Goal: Complete application form

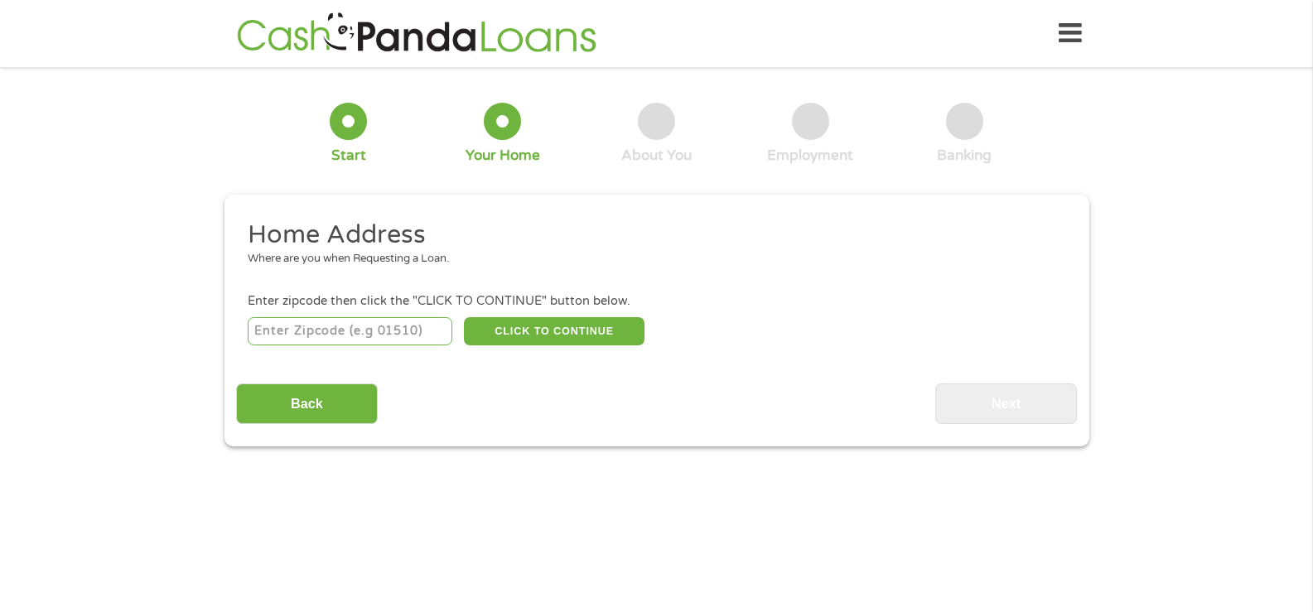
click at [399, 326] on input "number" at bounding box center [350, 331] width 205 height 28
type input "79912"
click at [346, 403] on input "Back" at bounding box center [307, 404] width 142 height 41
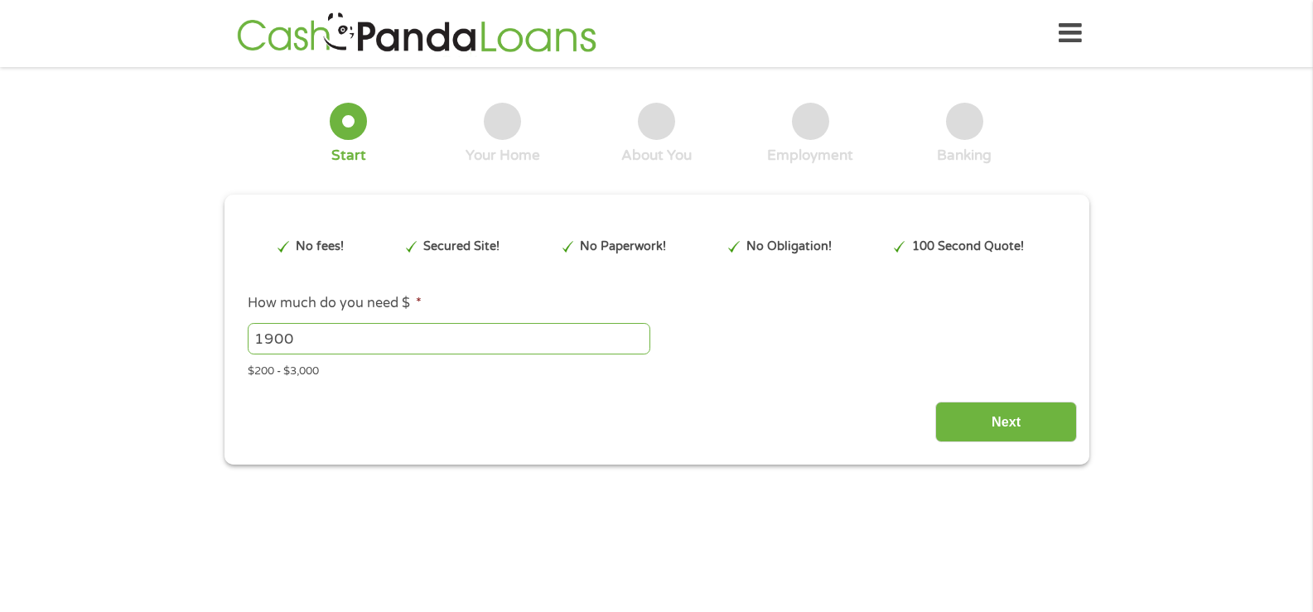
scroll to position [7, 7]
click at [972, 433] on input "Next" at bounding box center [1007, 422] width 142 height 41
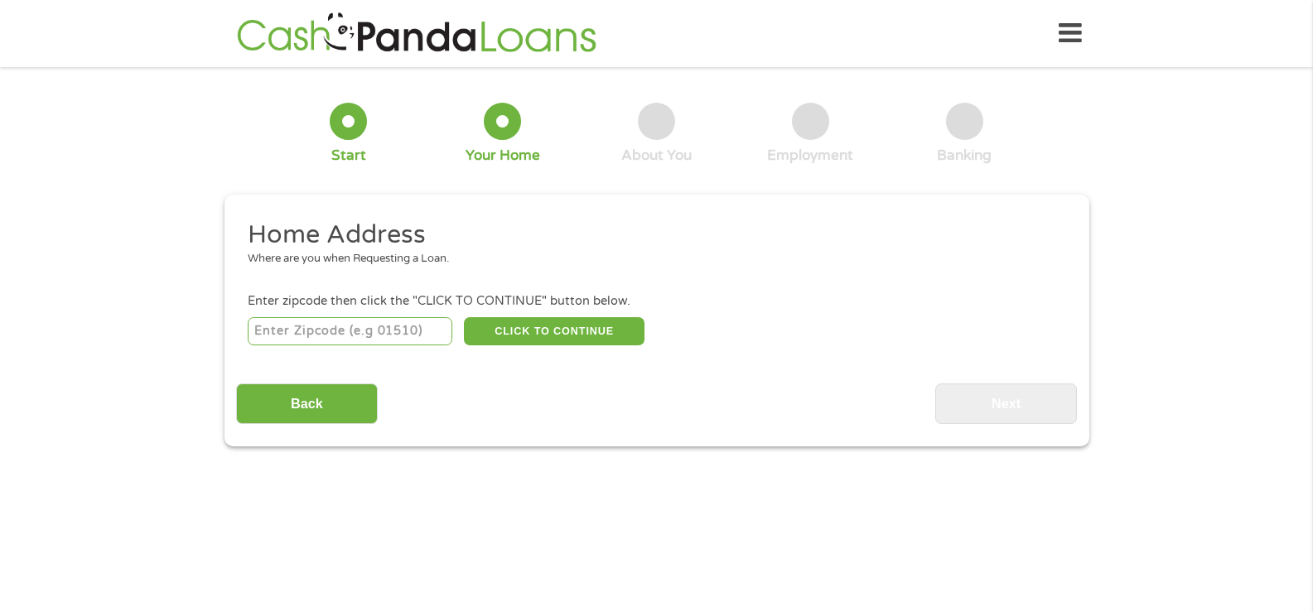
click at [409, 332] on input "number" at bounding box center [350, 331] width 205 height 28
type input "79912"
click at [551, 336] on button "CLICK TO CONTINUE" at bounding box center [554, 331] width 181 height 28
type input "79912"
type input "[GEOGRAPHIC_DATA]"
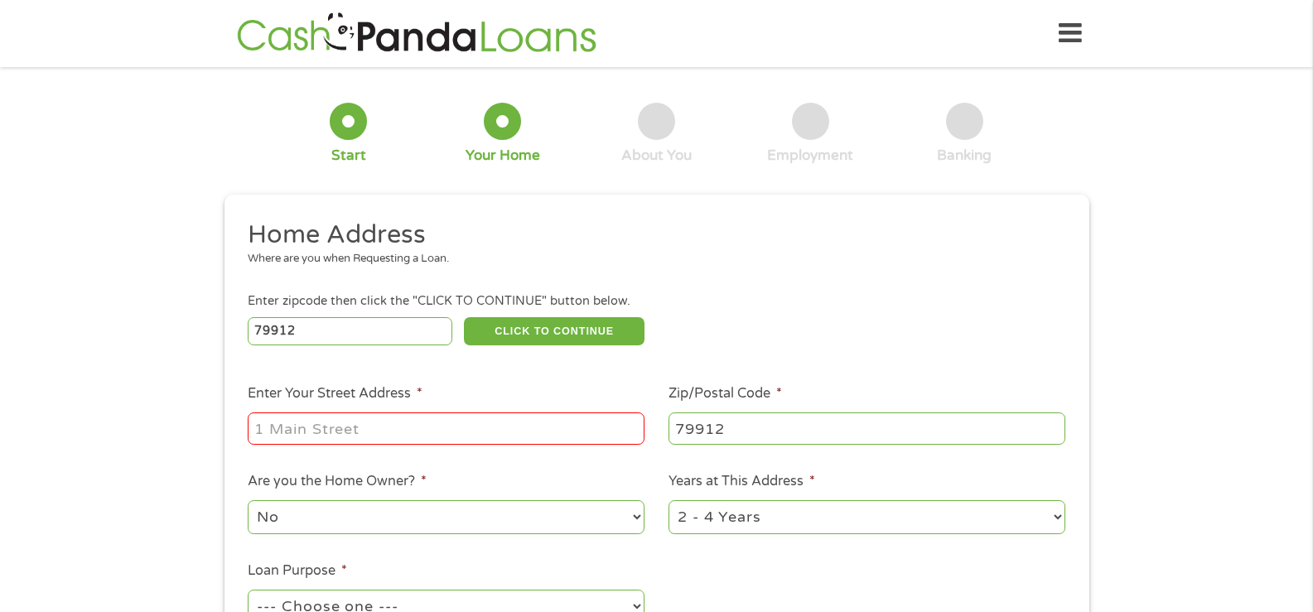
click at [510, 418] on input "Enter Your Street Address *" at bounding box center [446, 428] width 397 height 31
type input "[STREET_ADDRESS]"
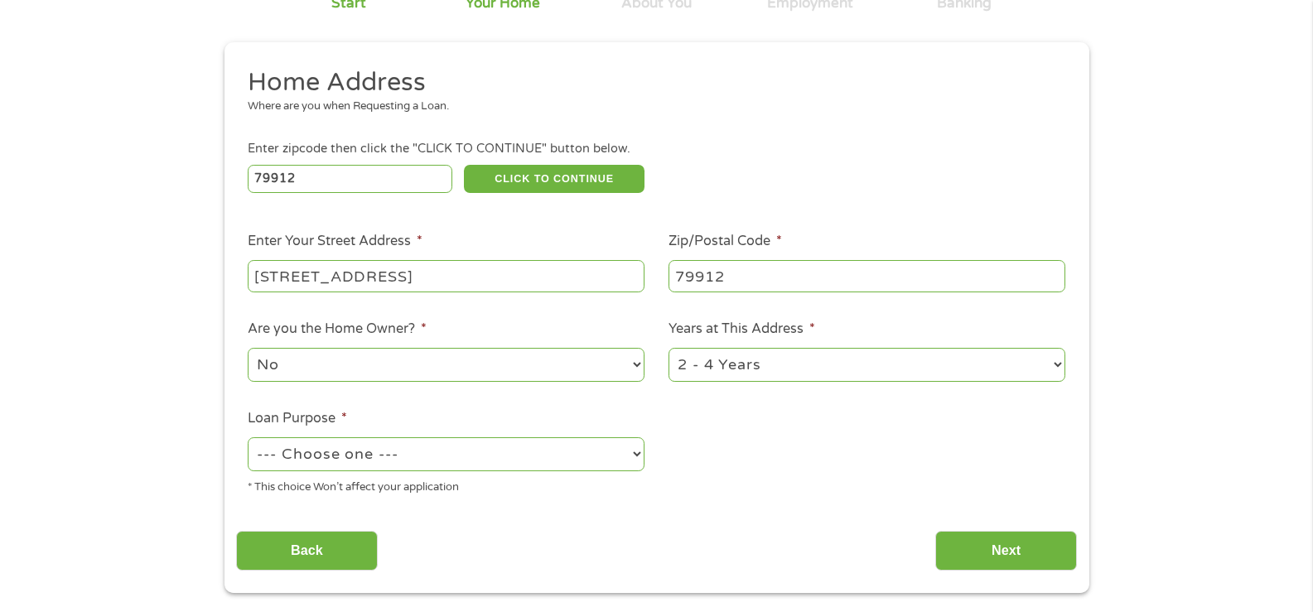
scroll to position [166, 0]
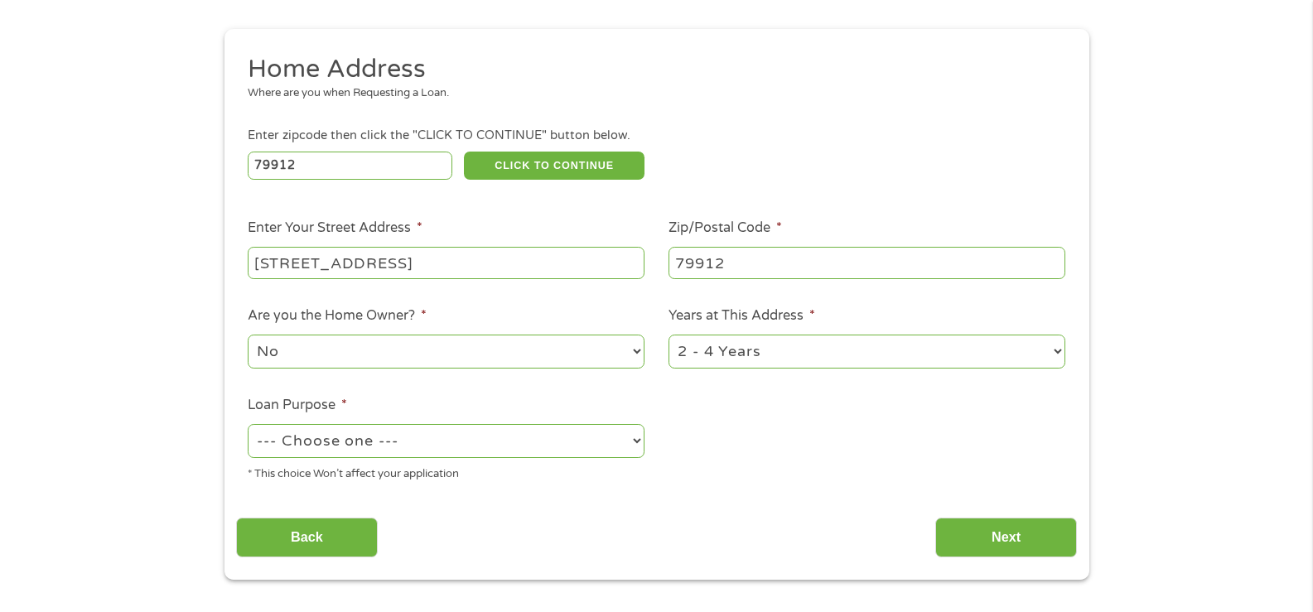
click at [839, 354] on select "1 Year or less 1 - 2 Years 2 - 4 Years Over 4 Years" at bounding box center [867, 352] width 397 height 34
select select "60months"
click at [669, 335] on select "1 Year or less 1 - 2 Years 2 - 4 Years Over 4 Years" at bounding box center [867, 352] width 397 height 34
click at [494, 446] on select "--- Choose one --- Pay Bills Debt Consolidation Home Improvement Major Purchase…" at bounding box center [446, 441] width 397 height 34
select select "medicalexpenses"
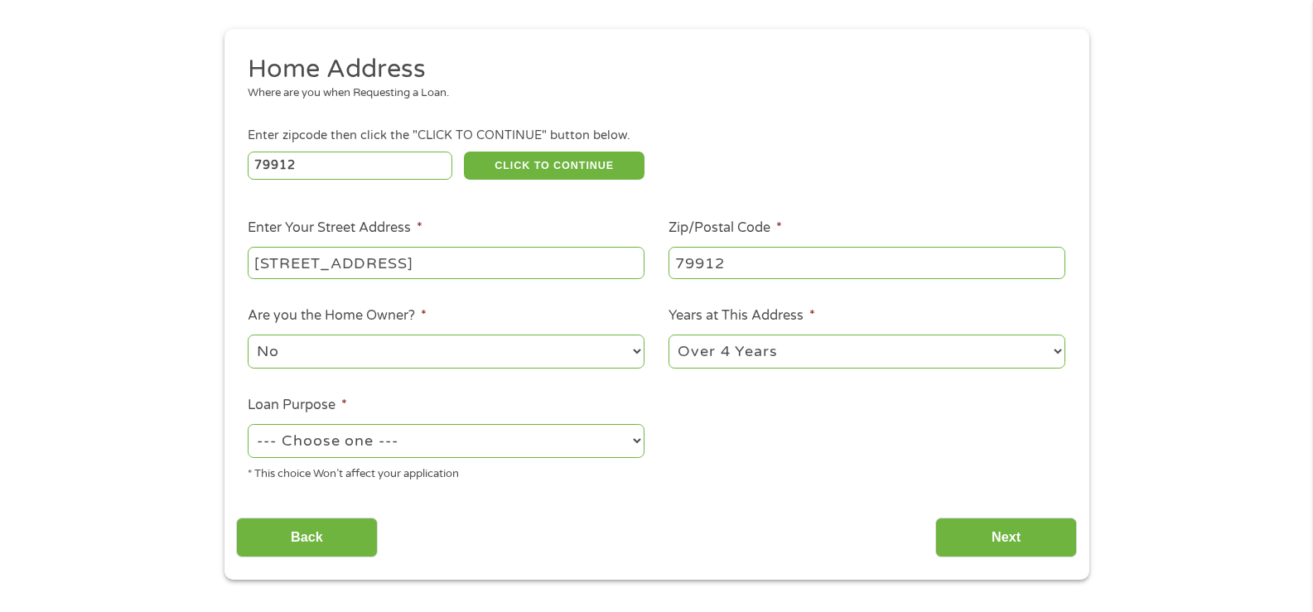
click at [248, 424] on select "--- Choose one --- Pay Bills Debt Consolidation Home Improvement Major Purchase…" at bounding box center [446, 441] width 397 height 34
click at [332, 367] on select "No Yes" at bounding box center [446, 352] width 397 height 34
click at [248, 335] on select "No Yes" at bounding box center [446, 352] width 397 height 34
click at [339, 357] on select "No Yes" at bounding box center [446, 352] width 397 height 34
select select "no"
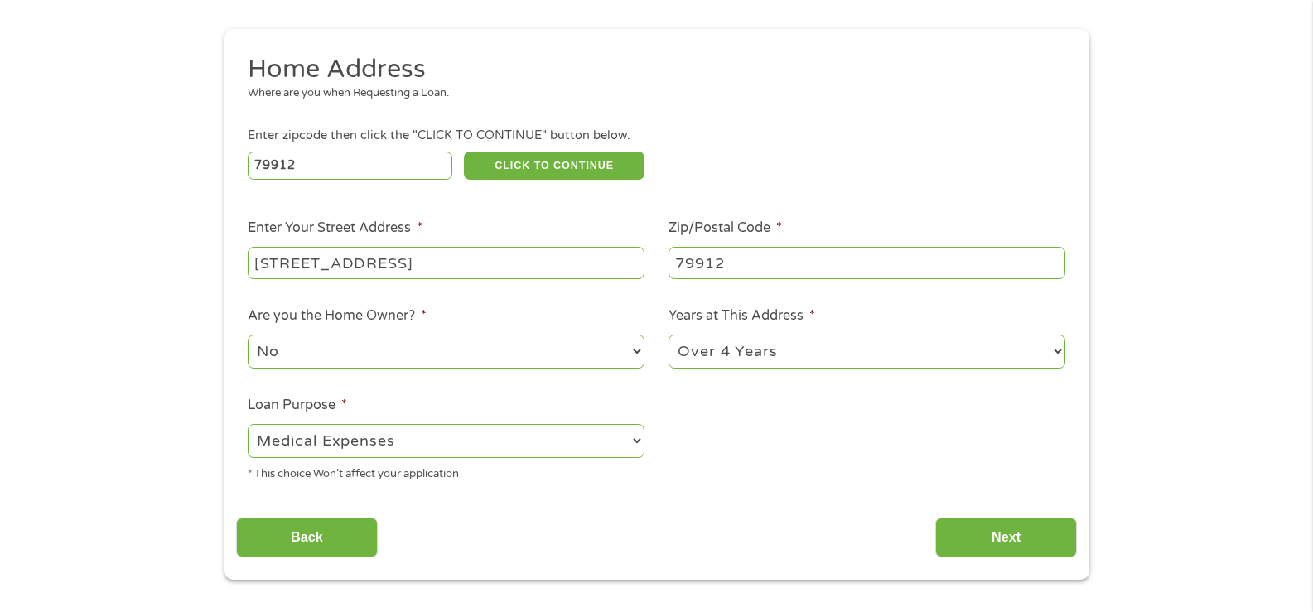
click at [248, 335] on select "No Yes" at bounding box center [446, 352] width 397 height 34
click at [989, 530] on input "Next" at bounding box center [1007, 538] width 142 height 41
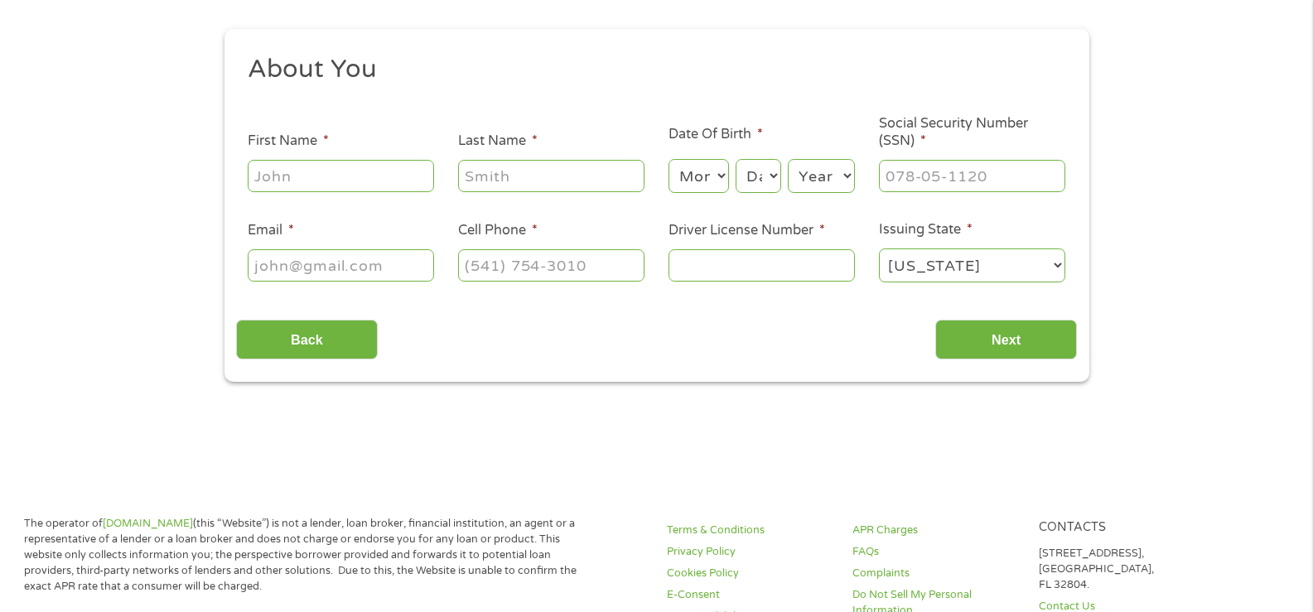
scroll to position [0, 0]
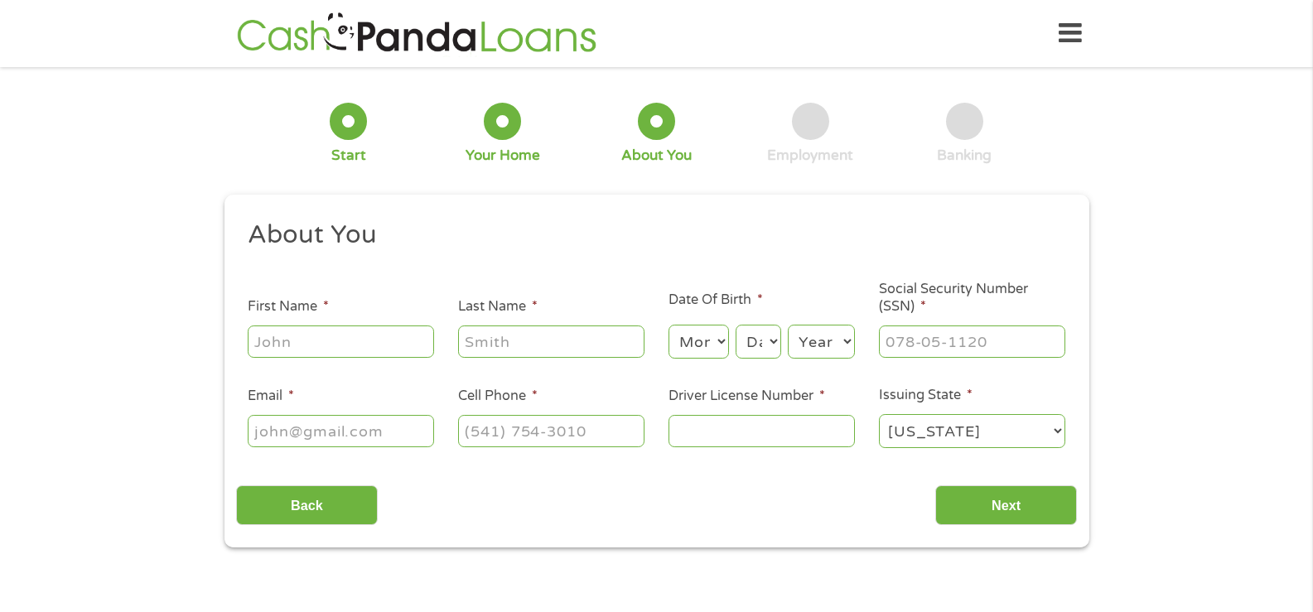
click at [355, 341] on input "First Name *" at bounding box center [341, 341] width 186 height 31
type input "[PERSON_NAME]"
type input "Vergara"
type input "[EMAIL_ADDRESS][DOMAIN_NAME]"
type input "[PHONE_NUMBER]"
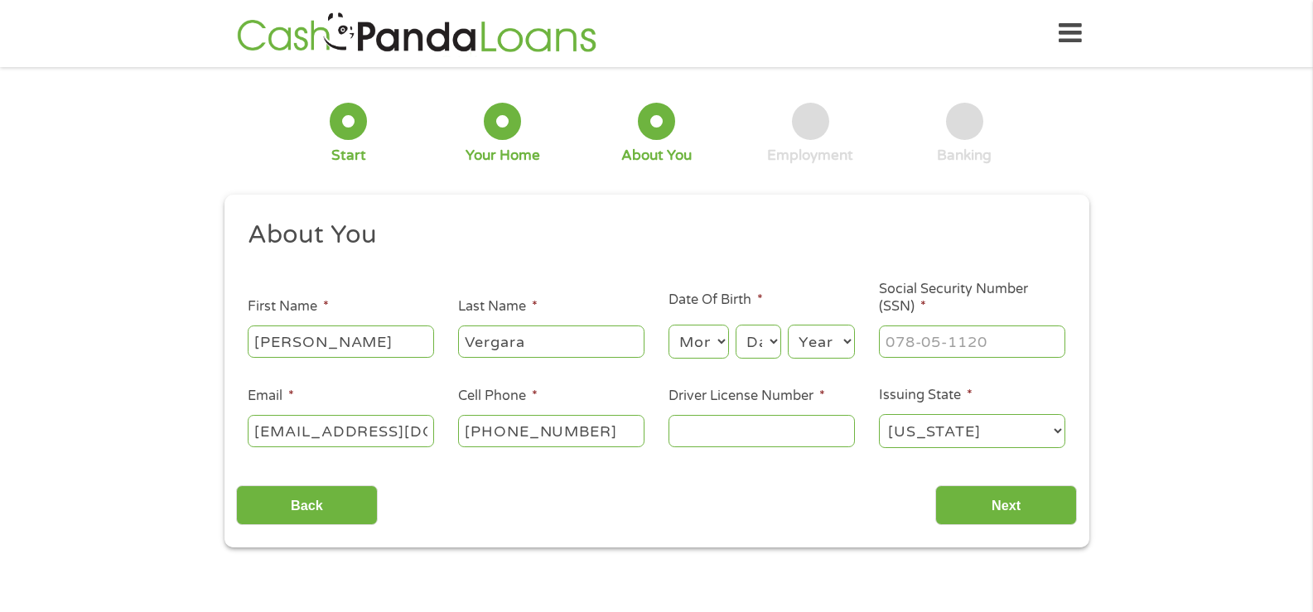
click at [722, 343] on select "Month 1 2 3 4 5 6 7 8 9 10 11 12" at bounding box center [699, 342] width 60 height 34
select select "12"
click at [669, 325] on select "Month 1 2 3 4 5 6 7 8 9 10 11 12" at bounding box center [699, 342] width 60 height 34
click at [759, 351] on select "Day 1 2 3 4 5 6 7 8 9 10 11 12 13 14 15 16 17 18 19 20 21 22 23 24 25 26 27 28 …" at bounding box center [758, 342] width 45 height 34
click at [736, 325] on select "Day 1 2 3 4 5 6 7 8 9 10 11 12 13 14 15 16 17 18 19 20 21 22 23 24 25 26 27 28 …" at bounding box center [758, 342] width 45 height 34
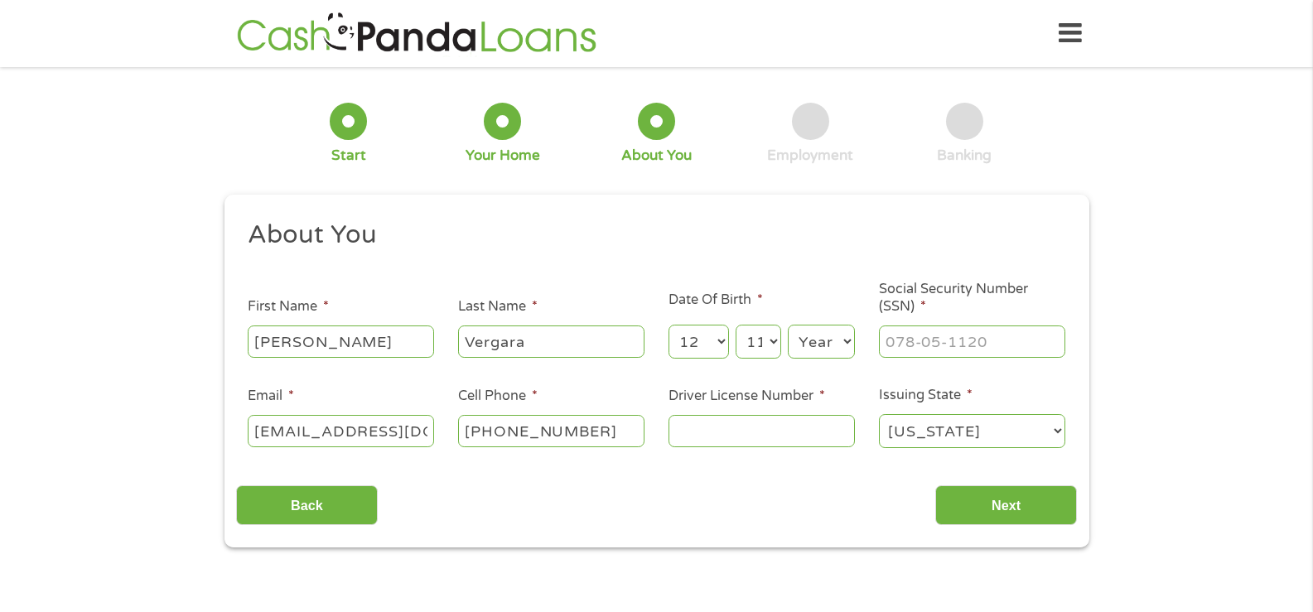
click at [757, 342] on select "Day 1 2 3 4 5 6 7 8 9 10 11 12 13 14 15 16 17 18 19 20 21 22 23 24 25 26 27 28 …" at bounding box center [758, 342] width 45 height 34
select select "12"
click at [736, 325] on select "Day 1 2 3 4 5 6 7 8 9 10 11 12 13 14 15 16 17 18 19 20 21 22 23 24 25 26 27 28 …" at bounding box center [758, 342] width 45 height 34
click at [806, 350] on select "Year [DATE] 2006 2005 2004 2003 2002 2001 2000 1999 1998 1997 1996 1995 1994 19…" at bounding box center [821, 342] width 67 height 34
select select "1978"
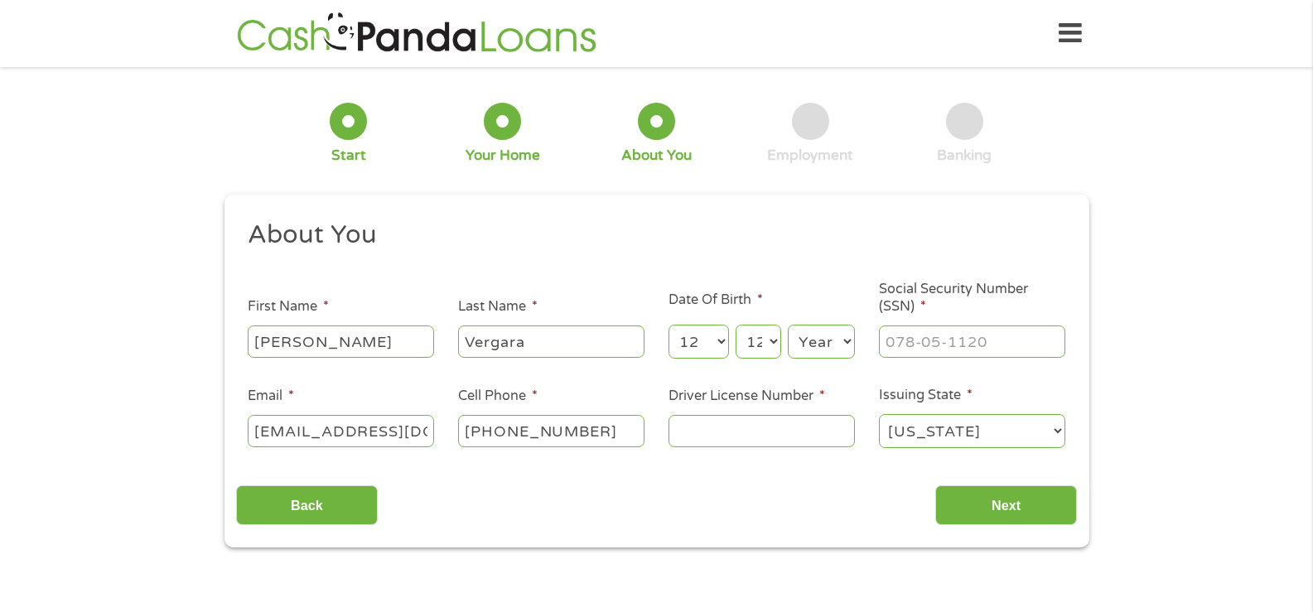
click at [788, 325] on select "Year [DATE] 2006 2005 2004 2003 2002 2001 2000 1999 1998 1997 1996 1995 1994 19…" at bounding box center [821, 342] width 67 height 34
click at [923, 354] on input "___-__-____" at bounding box center [972, 341] width 186 height 31
type input "557-87-6270"
click at [823, 419] on input "Driver License Number *" at bounding box center [762, 430] width 186 height 31
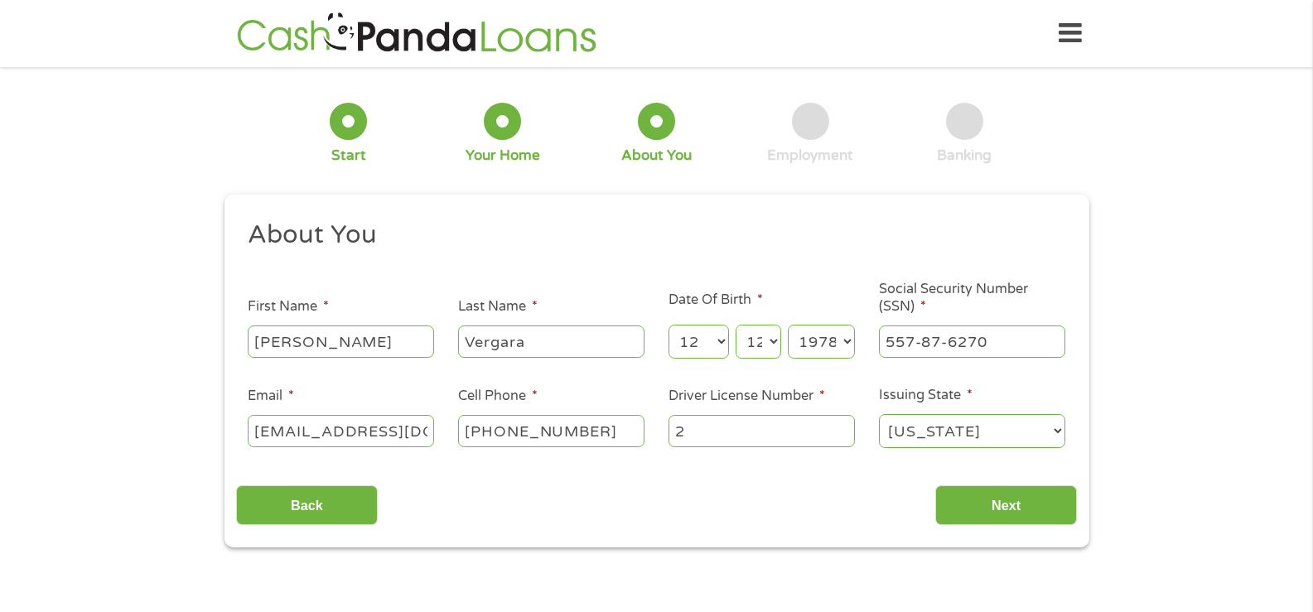
drag, startPoint x: 776, startPoint y: 422, endPoint x: 631, endPoint y: 421, distance: 144.2
click at [631, 421] on ul "About You This field is hidden when viewing the form Title * --- Choose one ---…" at bounding box center [656, 341] width 841 height 244
click at [773, 435] on input "288444" at bounding box center [762, 430] width 186 height 31
type input "28844701"
click at [976, 501] on input "Next" at bounding box center [1007, 506] width 142 height 41
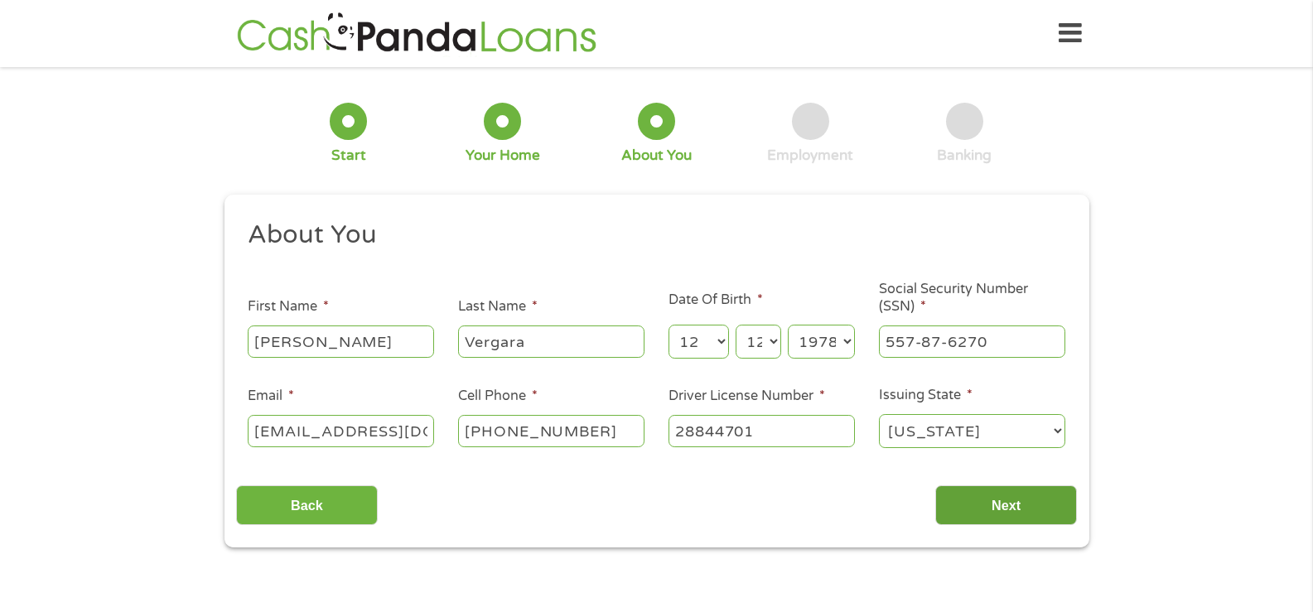
click at [976, 501] on input "Next" at bounding box center [1007, 506] width 142 height 41
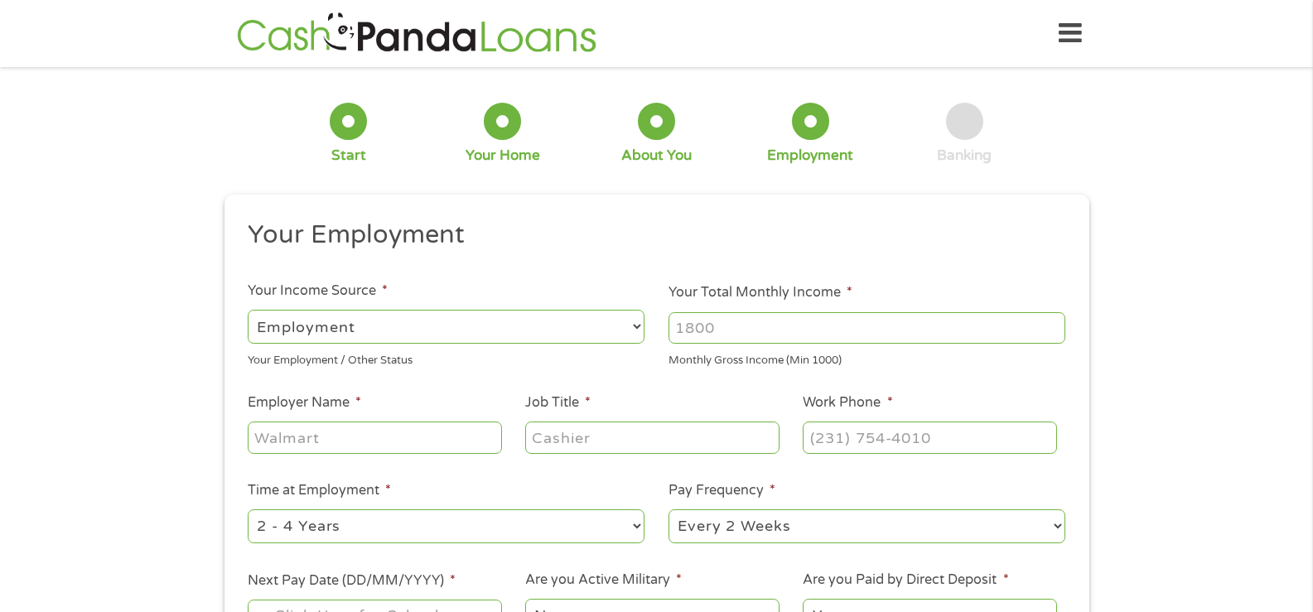
click at [772, 432] on input "Job Title *" at bounding box center [652, 437] width 254 height 31
click at [482, 319] on select "--- Choose one --- Employment [DEMOGRAPHIC_DATA] Benefits" at bounding box center [446, 327] width 397 height 34
click at [737, 318] on input "Your Total Monthly Income *" at bounding box center [867, 327] width 397 height 31
type input "2500"
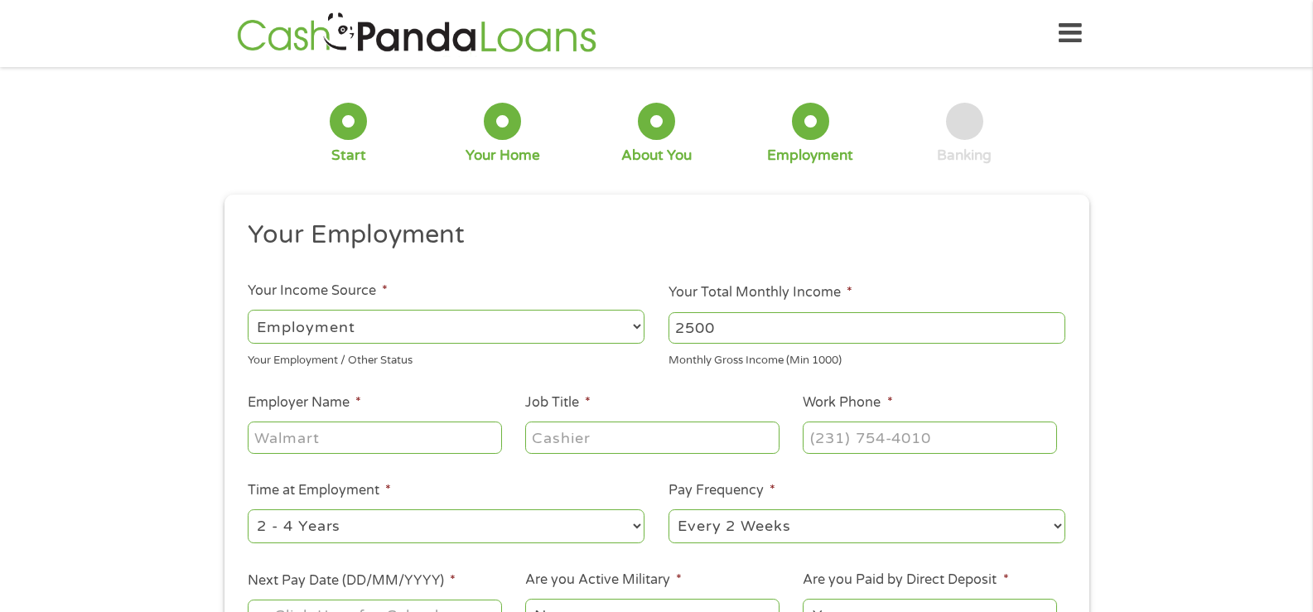
click at [300, 447] on input "Employer Name *" at bounding box center [375, 437] width 254 height 31
type input "Lone Star Title"
type input "A"
type input "Title Examiner"
click at [868, 442] on input "(___) ___-____" at bounding box center [930, 437] width 254 height 31
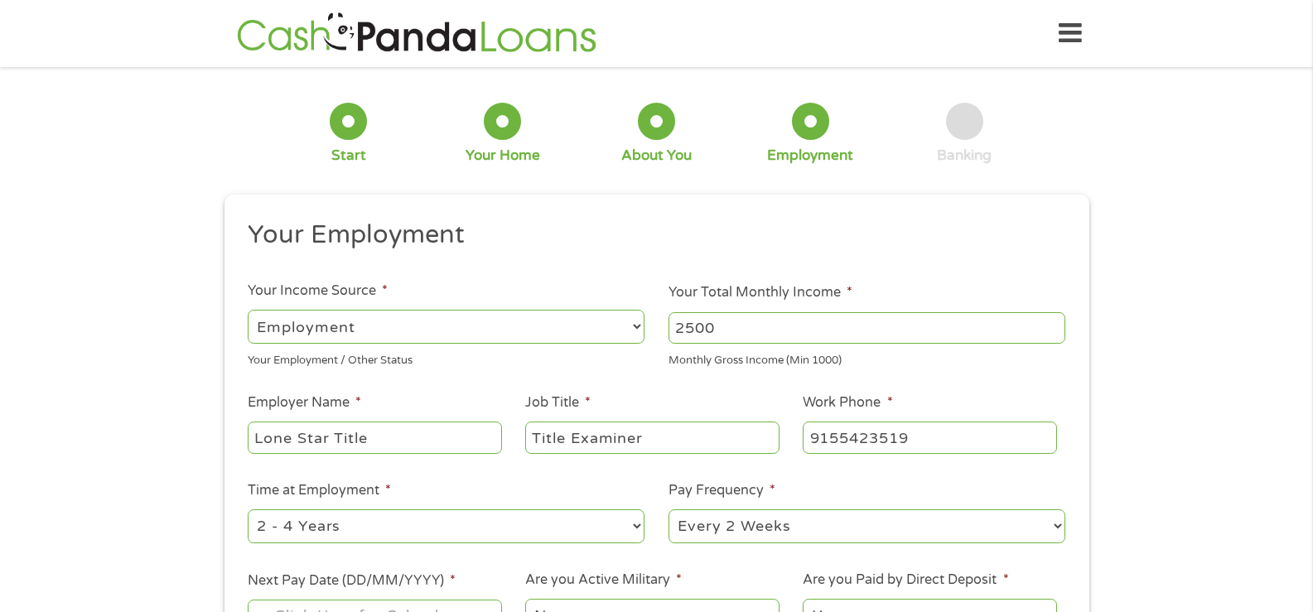
type input "[PHONE_NUMBER]"
click at [476, 539] on select "--- Choose one --- 1 Year or less 1 - 2 Years 2 - 4 Years Over 4 Years" at bounding box center [446, 527] width 397 height 34
select select "60months"
click at [248, 510] on select "--- Choose one --- 1 Year or less 1 - 2 Years 2 - 4 Years Over 4 Years" at bounding box center [446, 527] width 397 height 34
click at [836, 530] on select "--- Choose one --- Every 2 Weeks Every Week Monthly Semi-Monthly" at bounding box center [867, 527] width 397 height 34
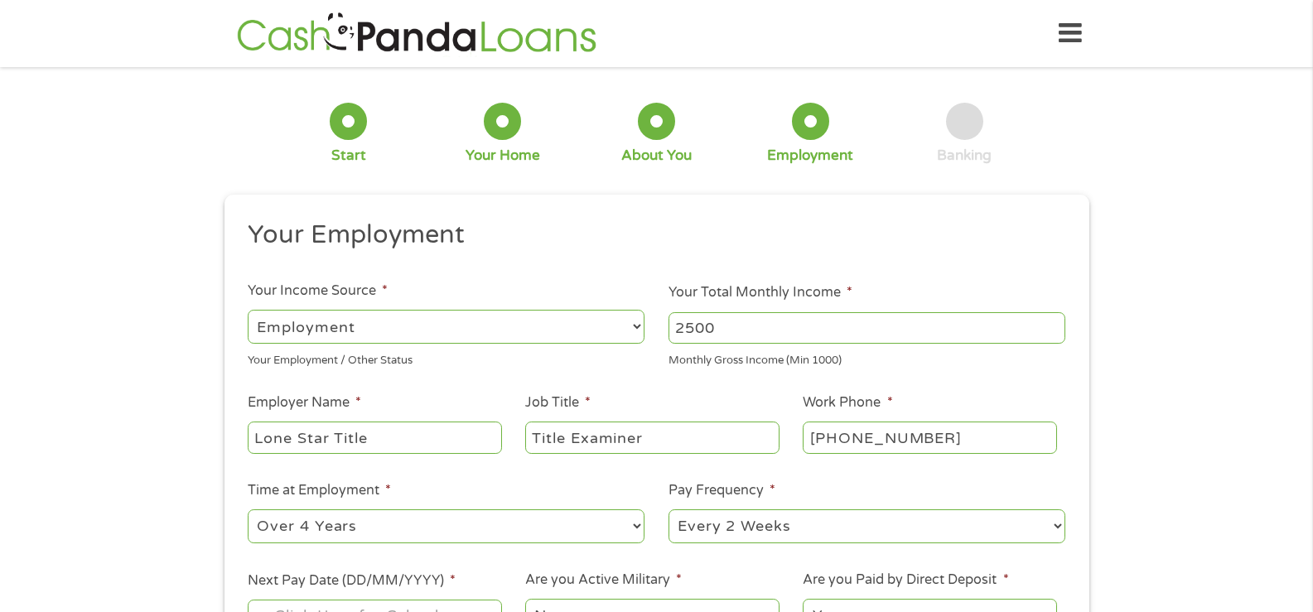
click at [836, 530] on select "--- Choose one --- Every 2 Weeks Every Week Monthly Semi-Monthly" at bounding box center [867, 527] width 397 height 34
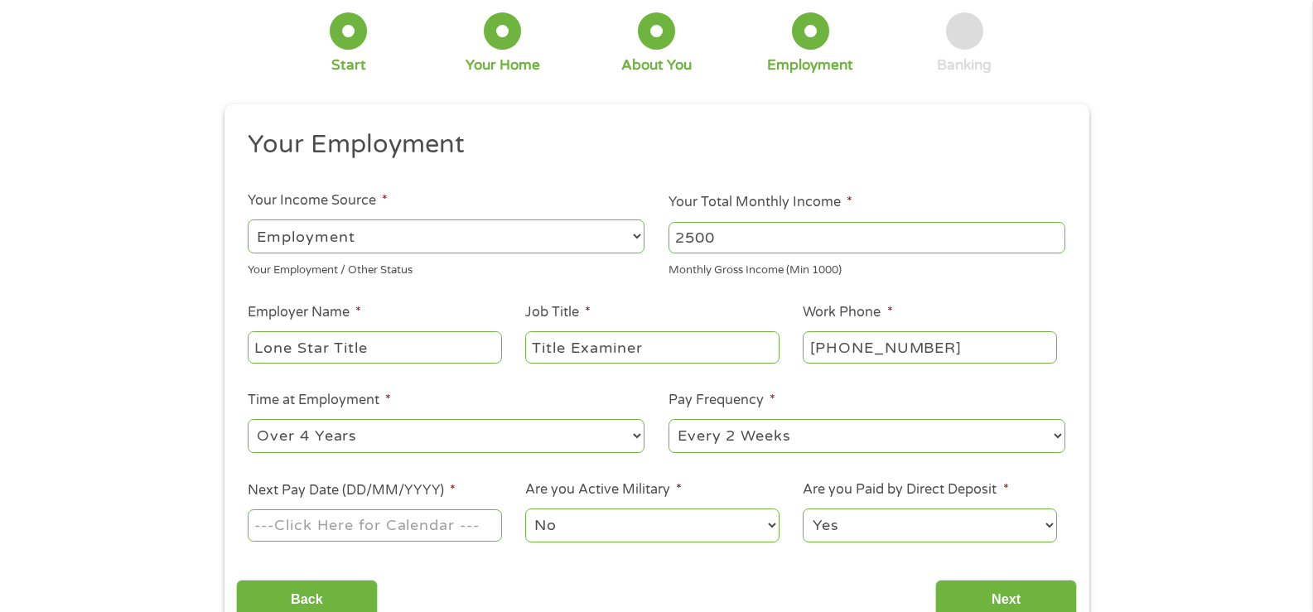
scroll to position [249, 0]
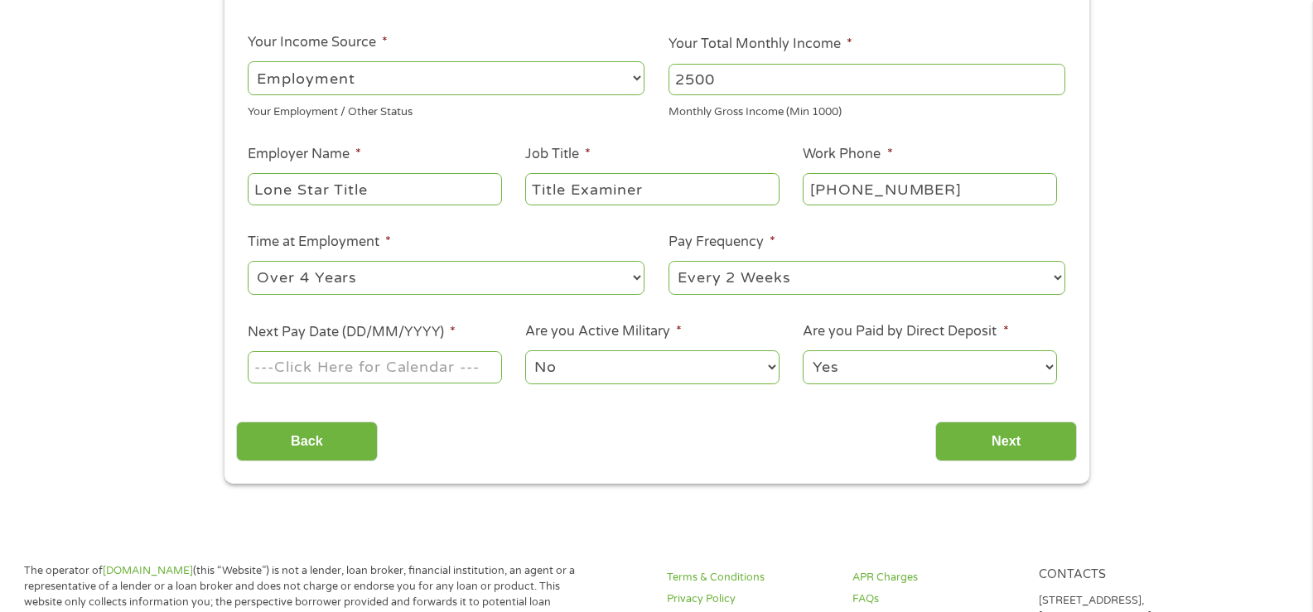
click at [414, 353] on input "Next Pay Date (DD/MM/YYYY) *" at bounding box center [375, 366] width 254 height 31
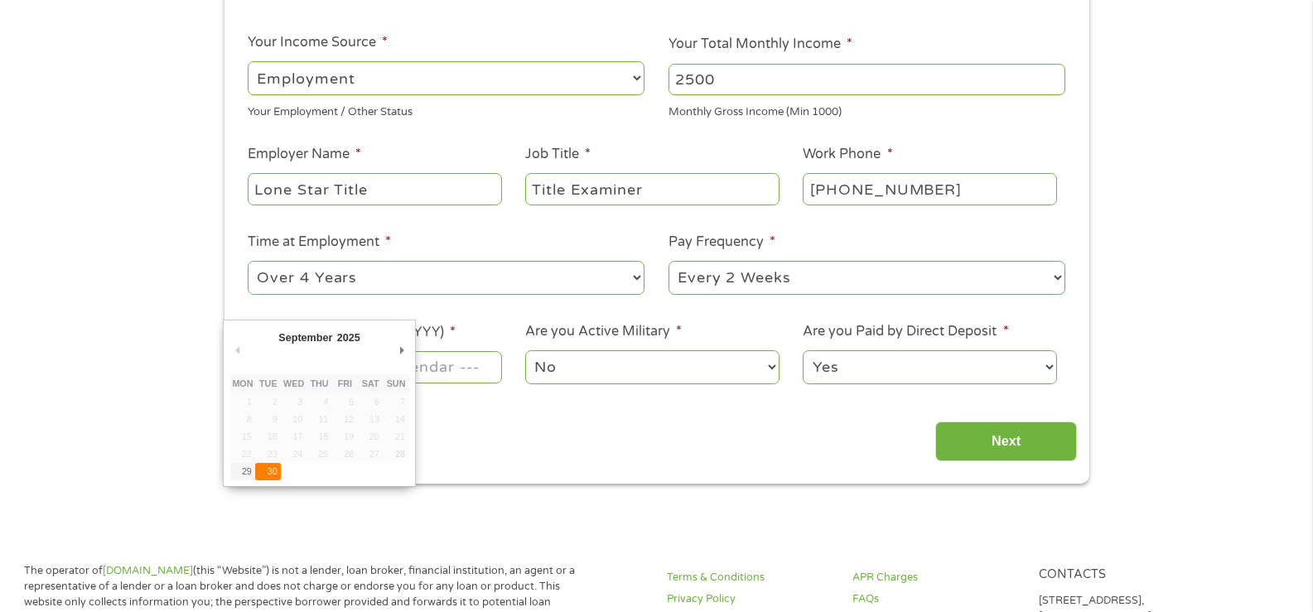
type input "[DATE]"
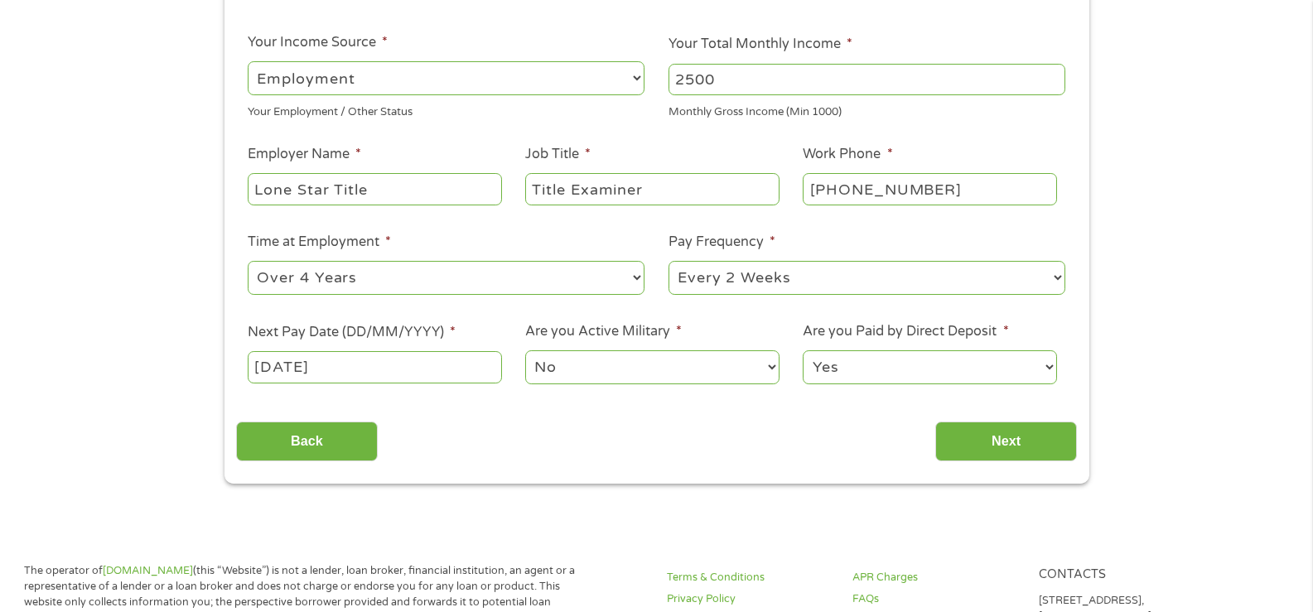
click at [579, 370] on select "No Yes" at bounding box center [652, 368] width 254 height 34
click at [525, 351] on select "No Yes" at bounding box center [652, 368] width 254 height 34
click at [590, 382] on select "No Yes" at bounding box center [652, 368] width 254 height 34
select select "0"
click at [525, 351] on select "No Yes" at bounding box center [652, 368] width 254 height 34
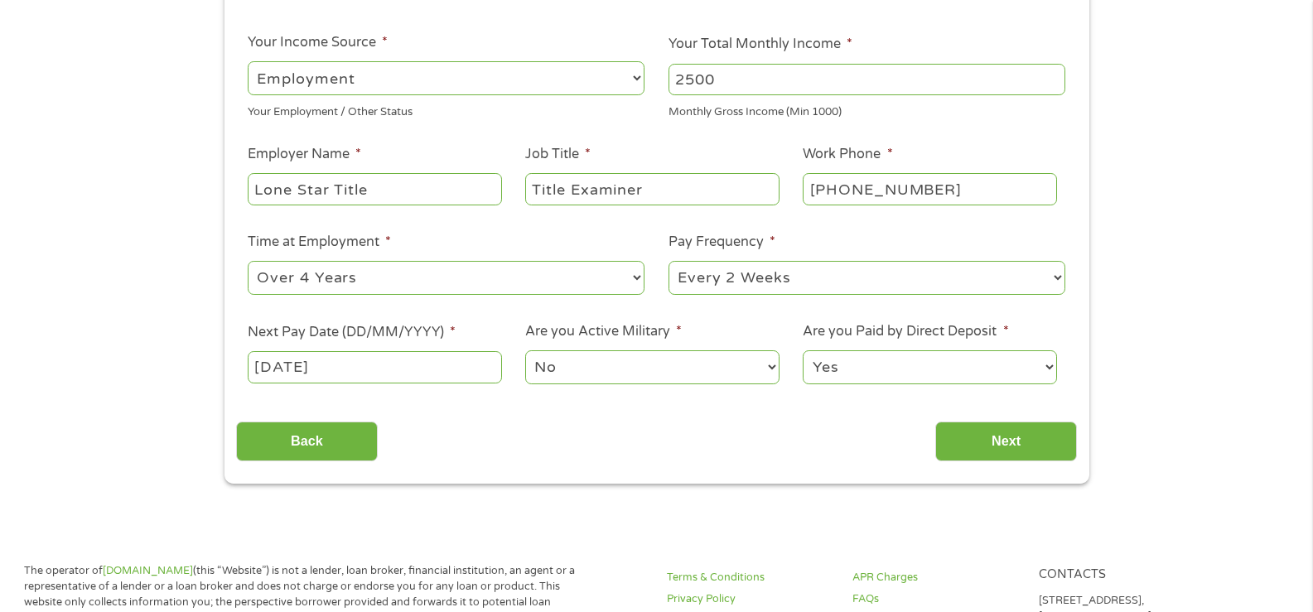
click at [808, 371] on select "Yes No" at bounding box center [930, 368] width 254 height 34
click at [803, 351] on select "Yes No" at bounding box center [930, 368] width 254 height 34
click at [970, 461] on input "Next" at bounding box center [1007, 442] width 142 height 41
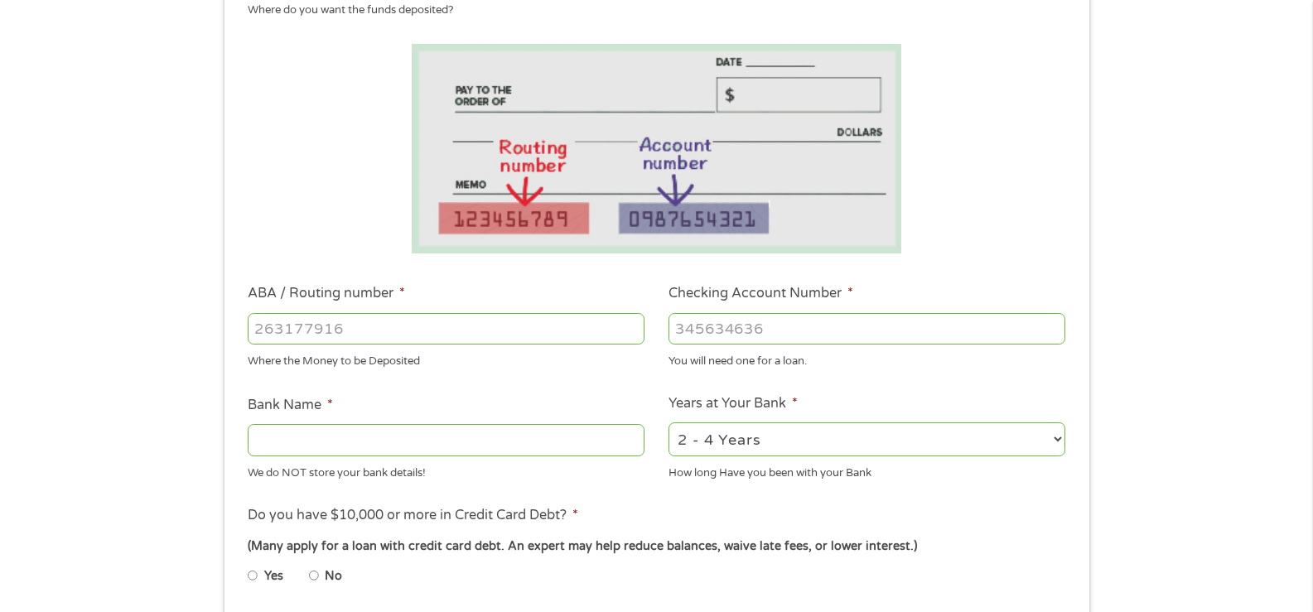
click at [355, 332] on input "ABA / Routing number *" at bounding box center [446, 328] width 397 height 31
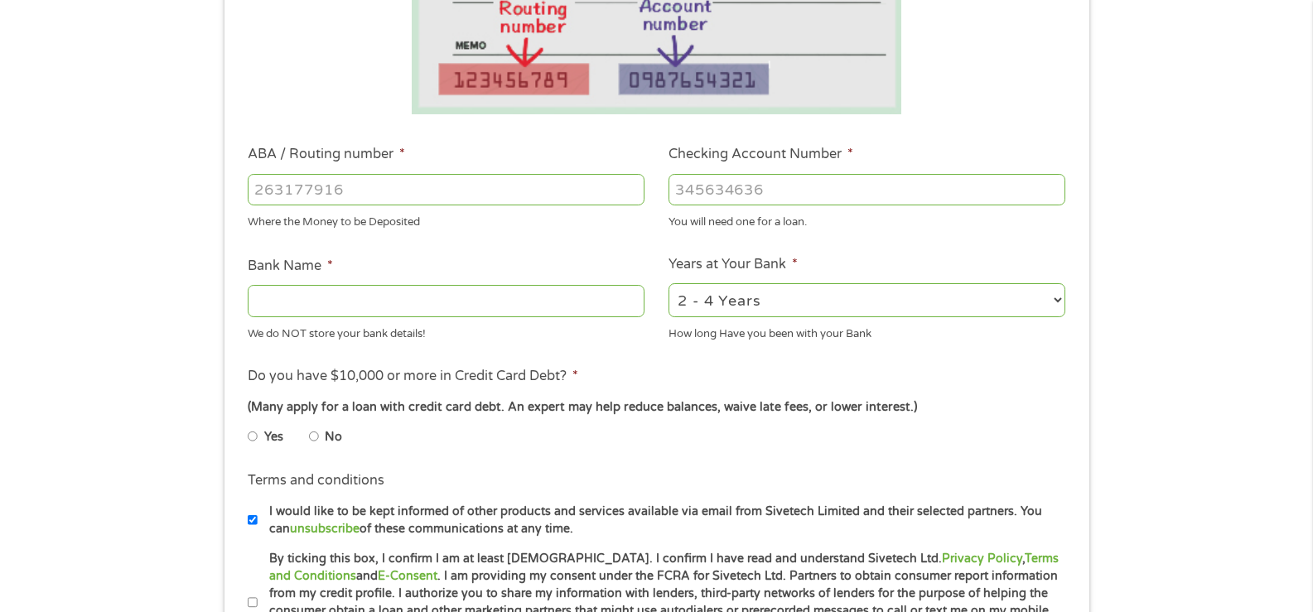
scroll to position [414, 0]
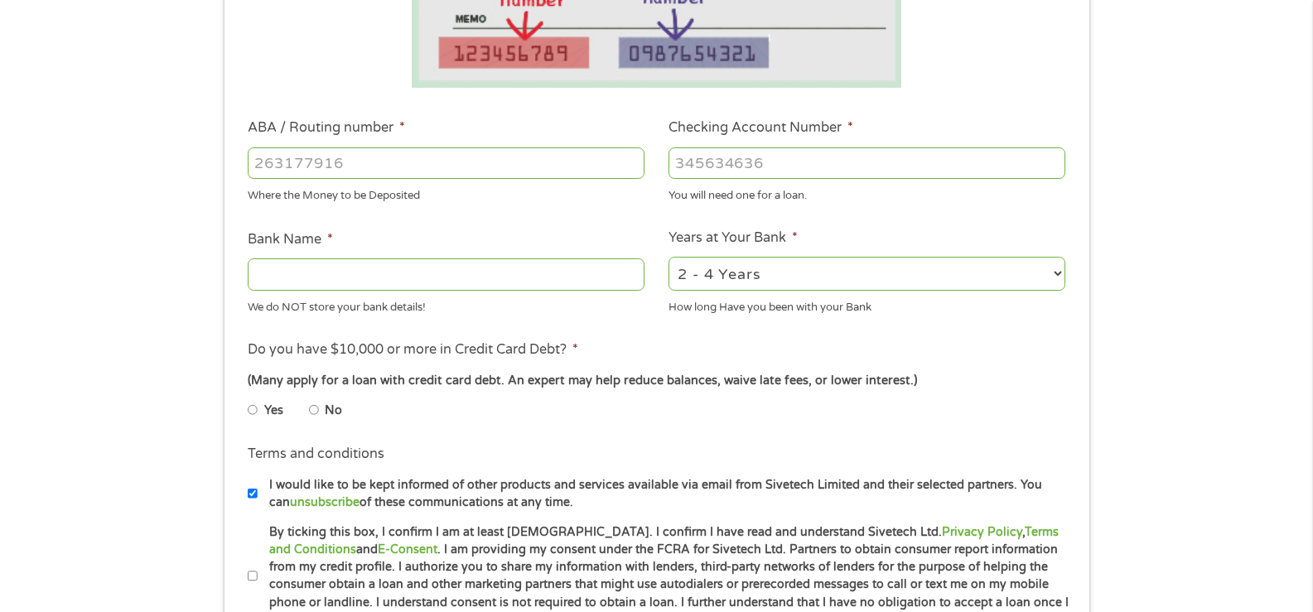
click at [268, 411] on label "Yes" at bounding box center [273, 411] width 19 height 18
click at [258, 411] on input "Yes" at bounding box center [253, 410] width 10 height 27
radio input "true"
click at [740, 166] on input "Checking Account Number *" at bounding box center [867, 163] width 397 height 31
type input "7000350967"
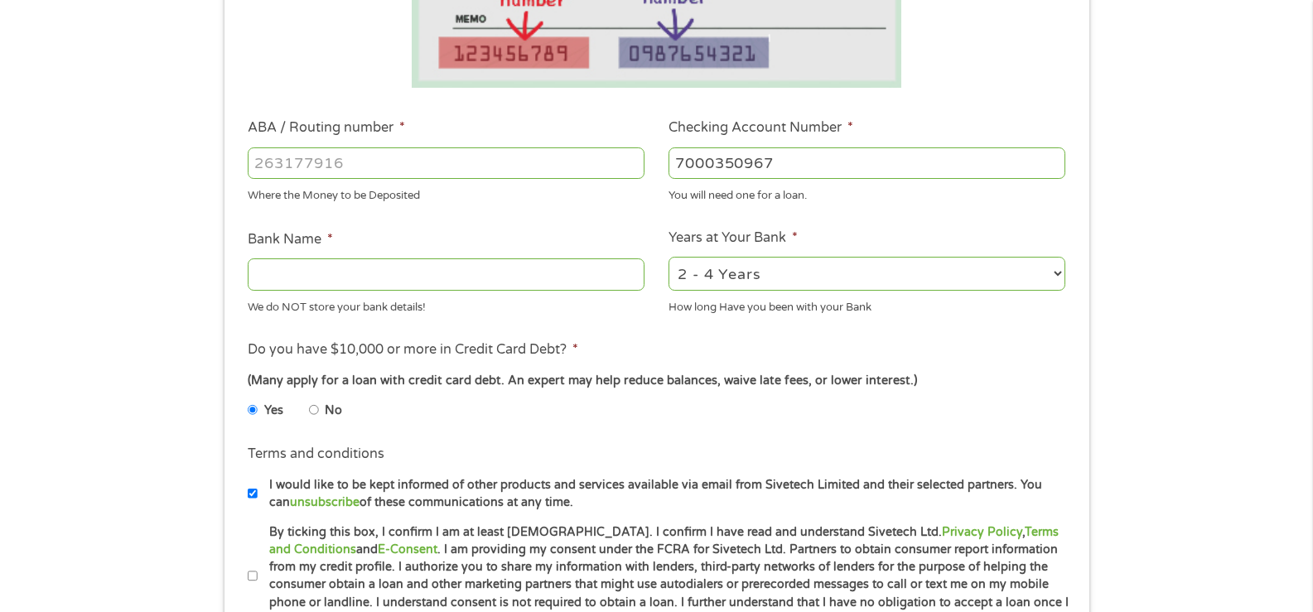
click at [542, 167] on input "ABA / Routing number *" at bounding box center [446, 163] width 397 height 31
click at [321, 274] on input "Bank Name *" at bounding box center [446, 274] width 397 height 31
click at [360, 170] on input "ABA / Routing number *" at bounding box center [446, 163] width 397 height 31
click at [356, 177] on input "ABA / Routing number *" at bounding box center [446, 163] width 397 height 31
click at [357, 167] on input "ABA / Routing number *" at bounding box center [446, 163] width 397 height 31
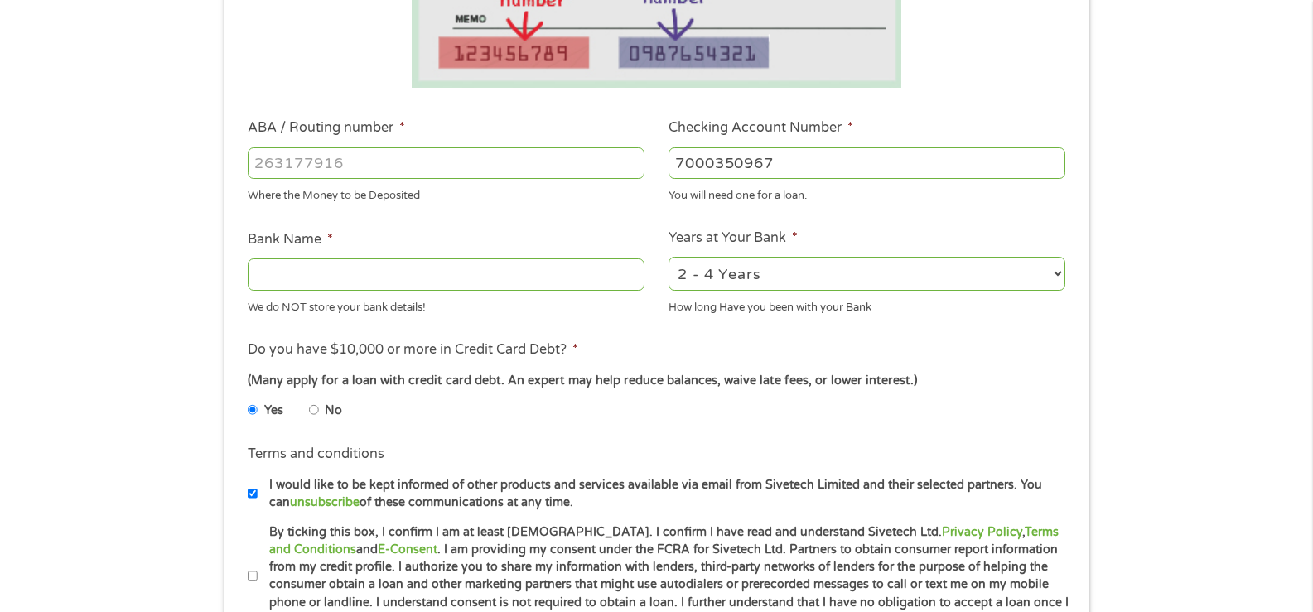
click at [429, 281] on input "Bank Name *" at bounding box center [446, 274] width 397 height 31
click at [414, 166] on input "ABA / Routing number *" at bounding box center [446, 163] width 397 height 31
type input "091406833"
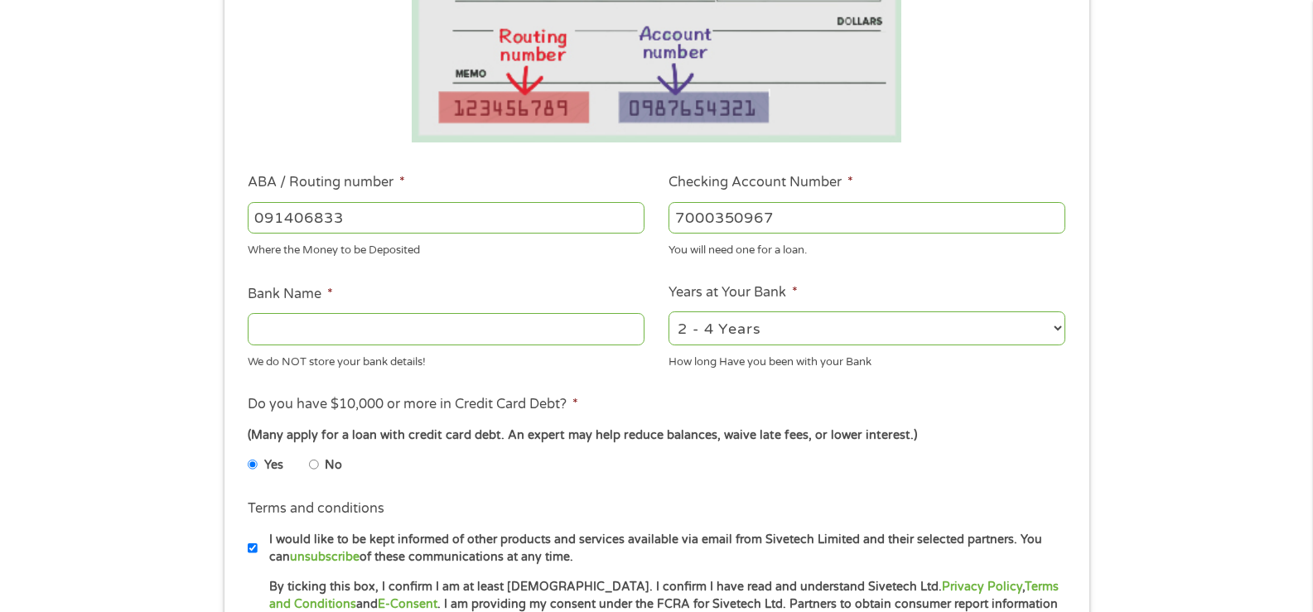
scroll to position [331, 0]
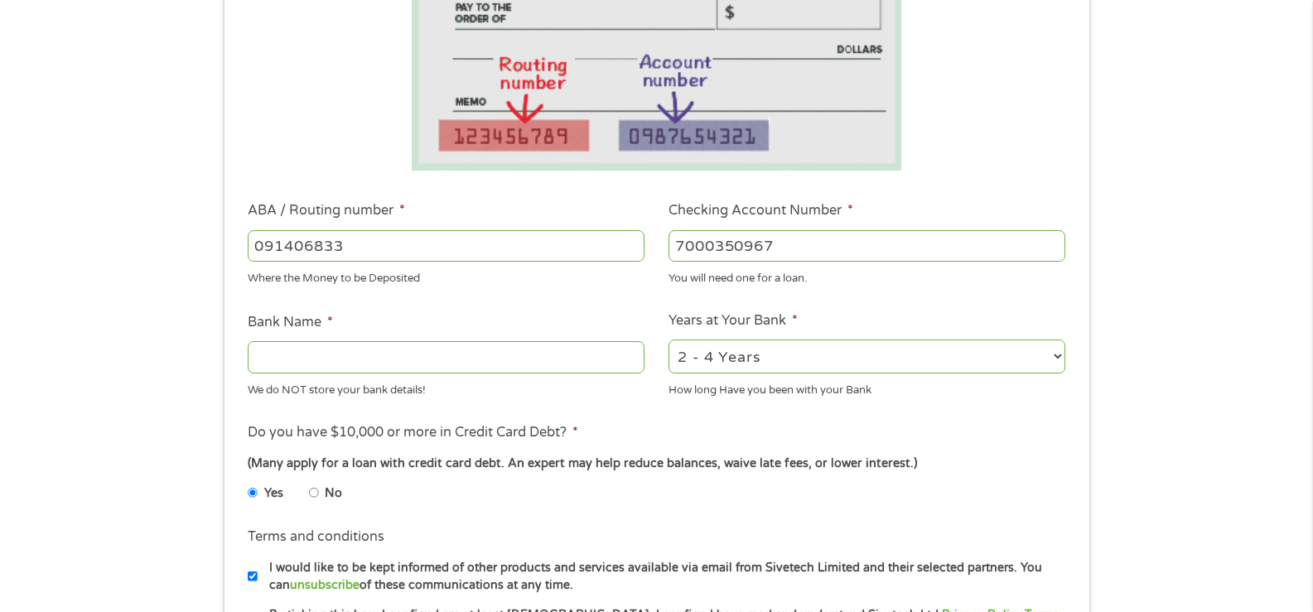
type input "FIRST SAVINGS BANK"
type input "091406833"
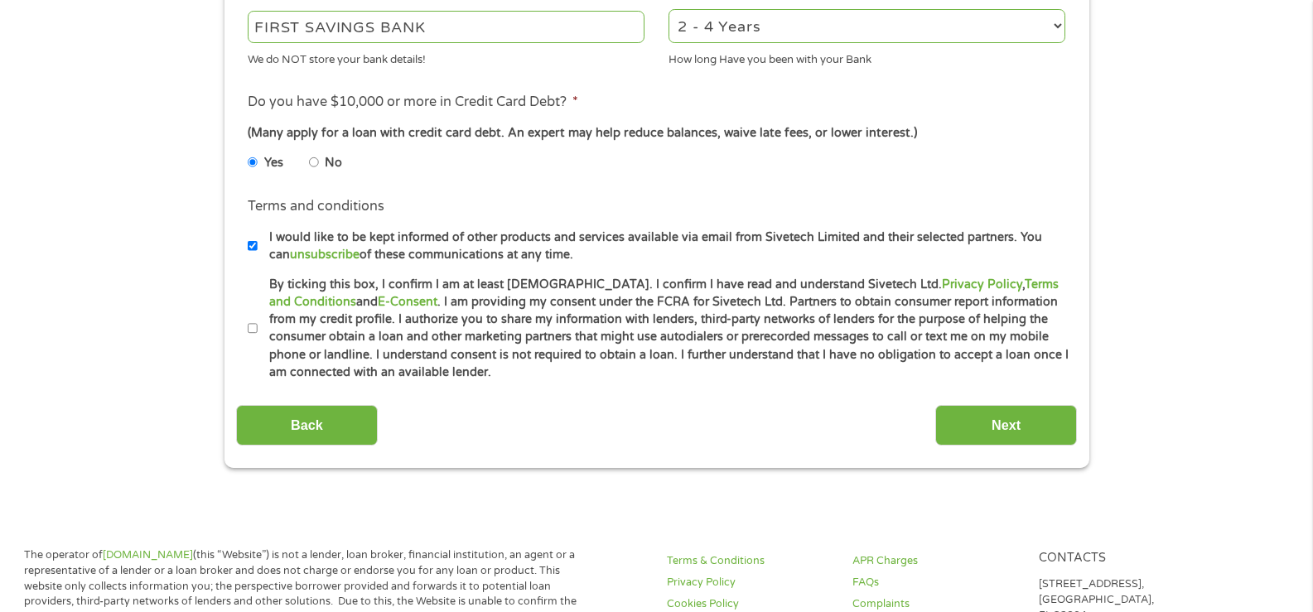
scroll to position [663, 0]
click at [259, 328] on label "By ticking this box, I confirm I am at least [DEMOGRAPHIC_DATA]. I confirm I ha…" at bounding box center [664, 328] width 813 height 106
click at [258, 328] on input "By ticking this box, I confirm I am at least [DEMOGRAPHIC_DATA]. I confirm I ha…" at bounding box center [253, 328] width 10 height 27
checkbox input "true"
click at [993, 436] on input "Next" at bounding box center [1007, 424] width 142 height 41
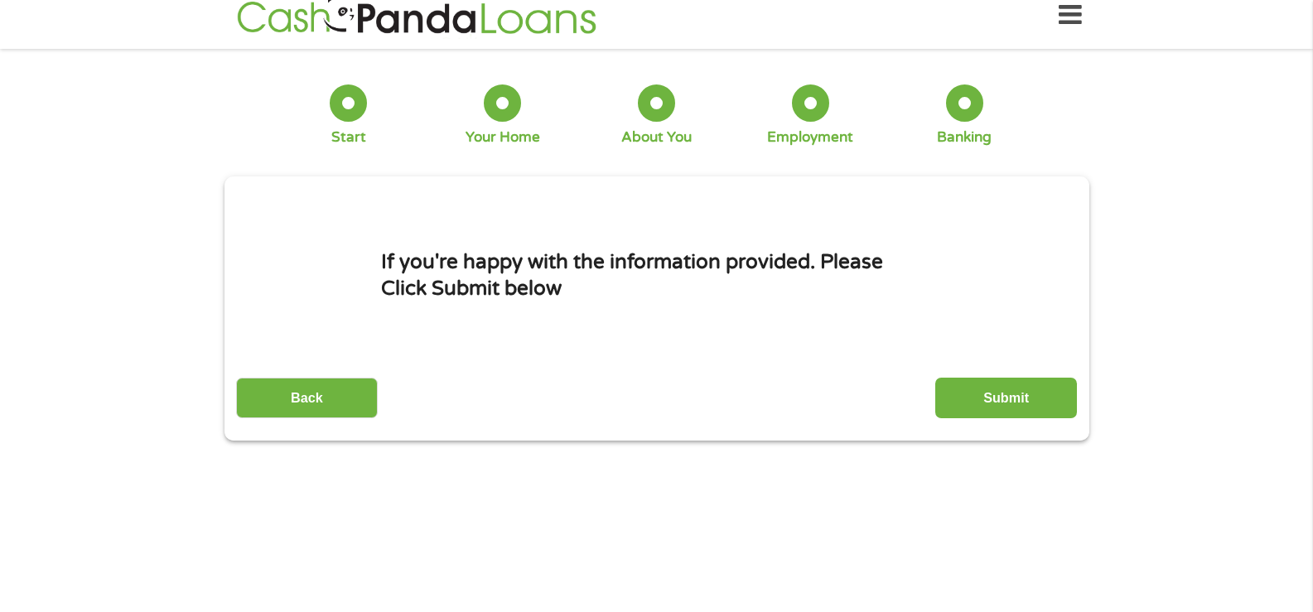
scroll to position [0, 0]
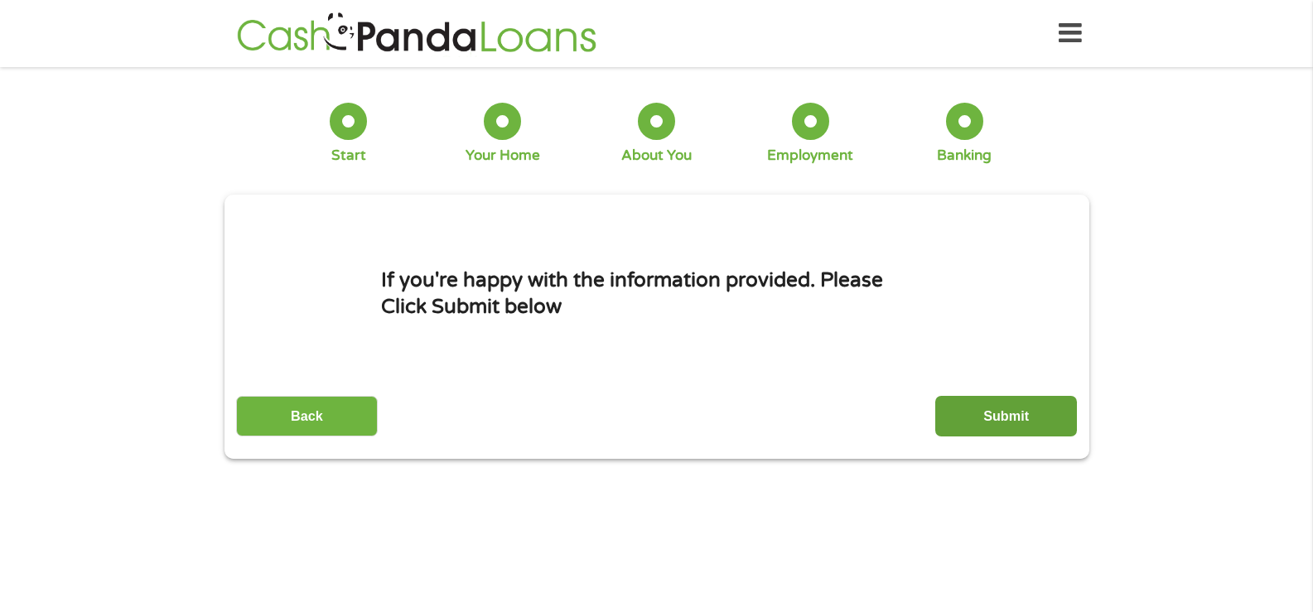
click at [989, 417] on input "Submit" at bounding box center [1007, 416] width 142 height 41
